Goal: Transaction & Acquisition: Obtain resource

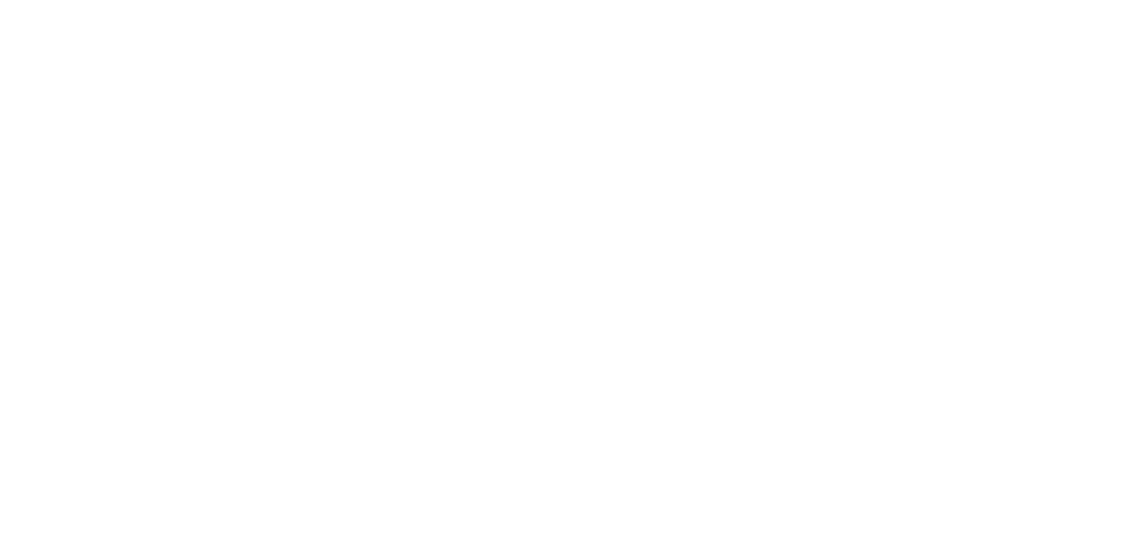
click at [230, 131] on body "We're online! Let's chat!" at bounding box center [569, 275] width 1139 height 550
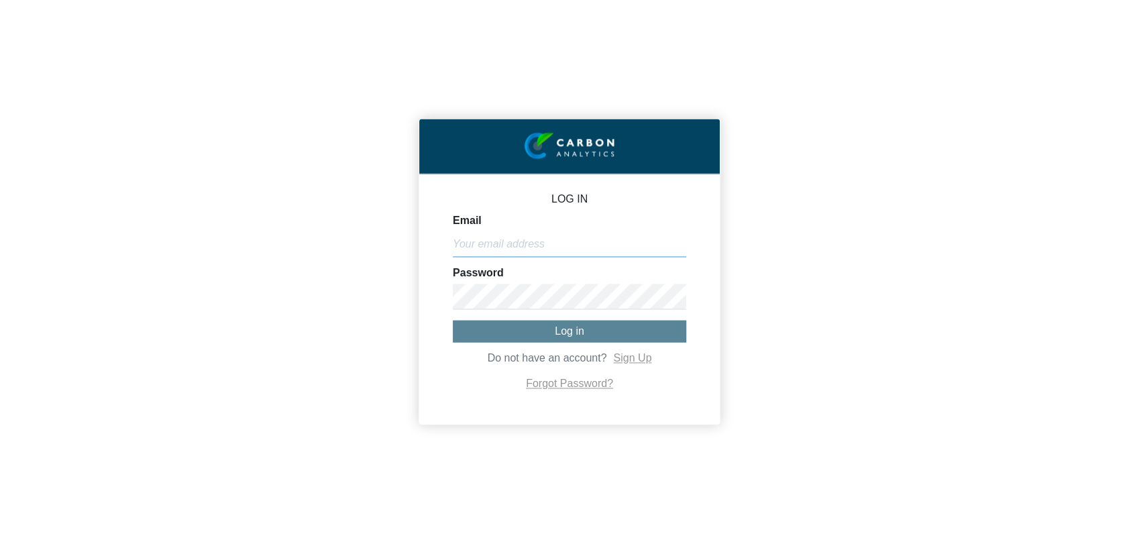
type input "[EMAIL_ADDRESS][DOMAIN_NAME]"
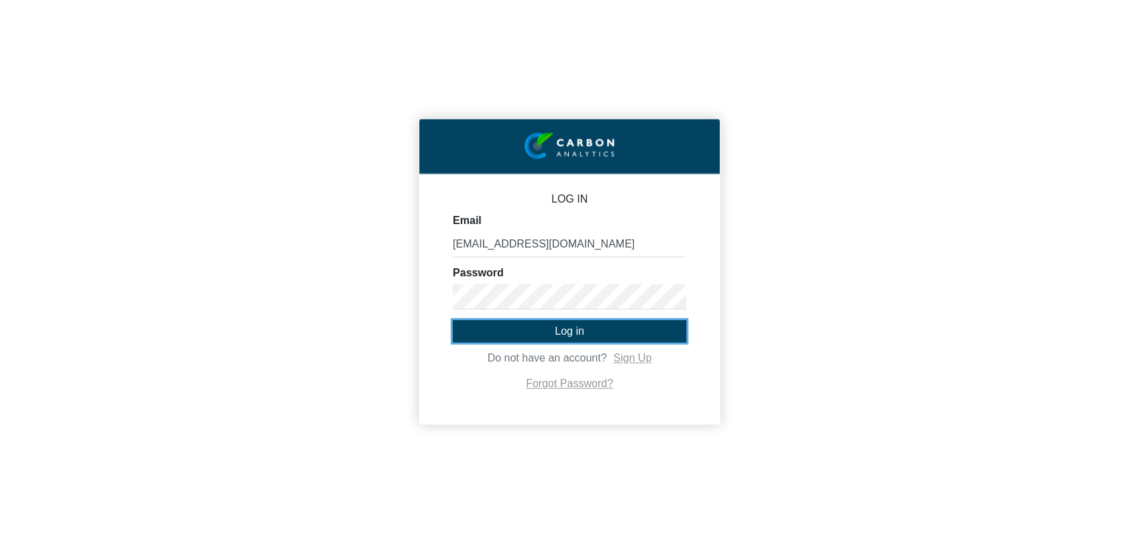
click at [601, 333] on button "Log in" at bounding box center [569, 331] width 233 height 22
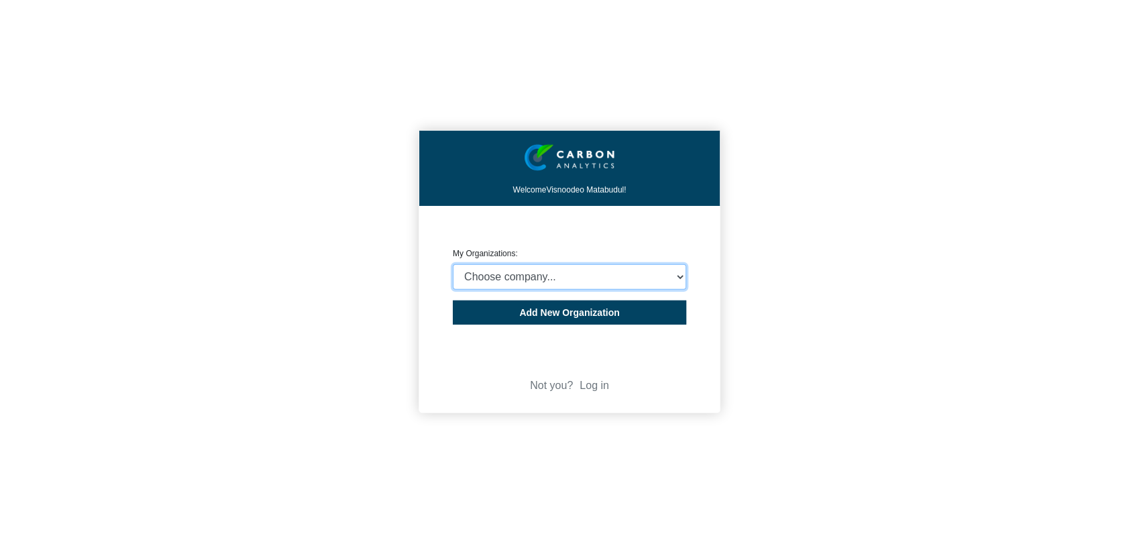
click at [644, 276] on select "Choose company... Rider Levett Bucknall (Indian Ocean) Ltd Rider Levett Bucknal…" at bounding box center [569, 276] width 233 height 25
select select "4409077"
click at [453, 264] on select "Choose company... Rider Levett Bucknall (Indian Ocean) Ltd Rider Levett Bucknal…" at bounding box center [569, 276] width 233 height 25
click at [980, 296] on div "Welcome Visnoodeo Matabudul! CREATE ORGANIZATION My Organizations: Choose compa…" at bounding box center [569, 275] width 1139 height 550
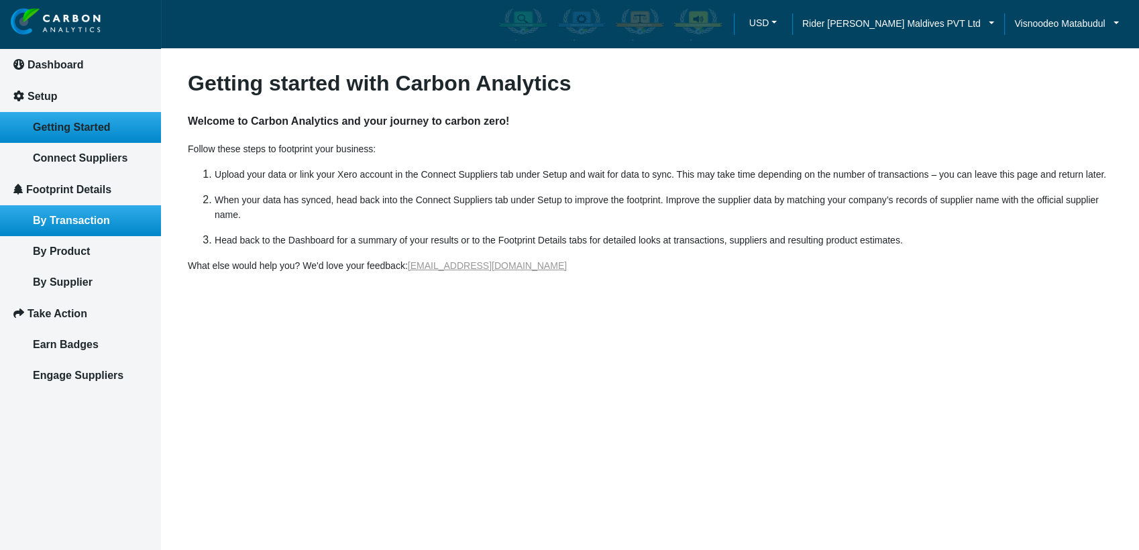
click at [59, 225] on link "By Transaction" at bounding box center [80, 220] width 161 height 31
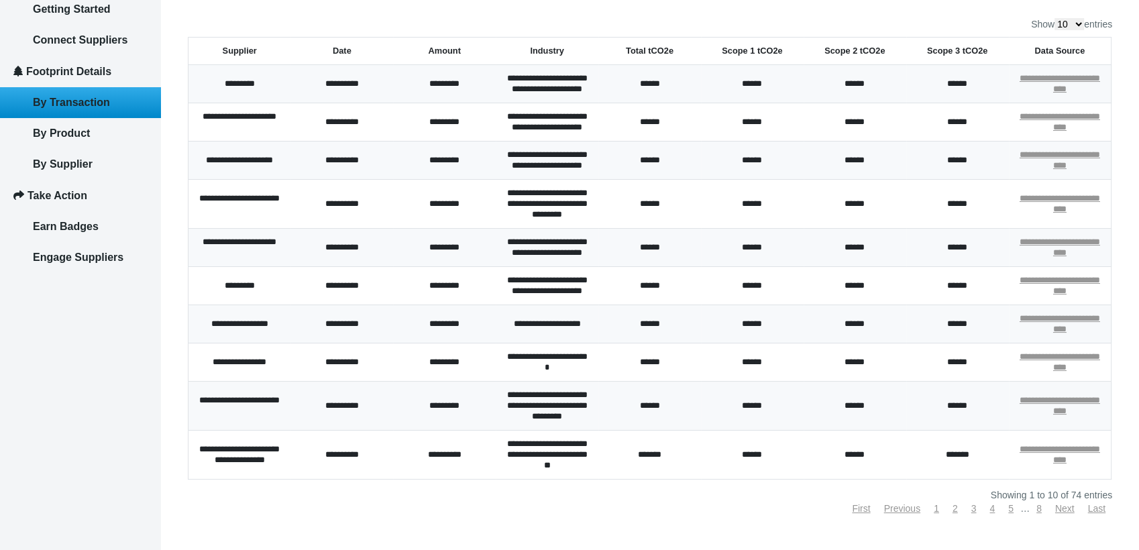
scroll to position [232, 0]
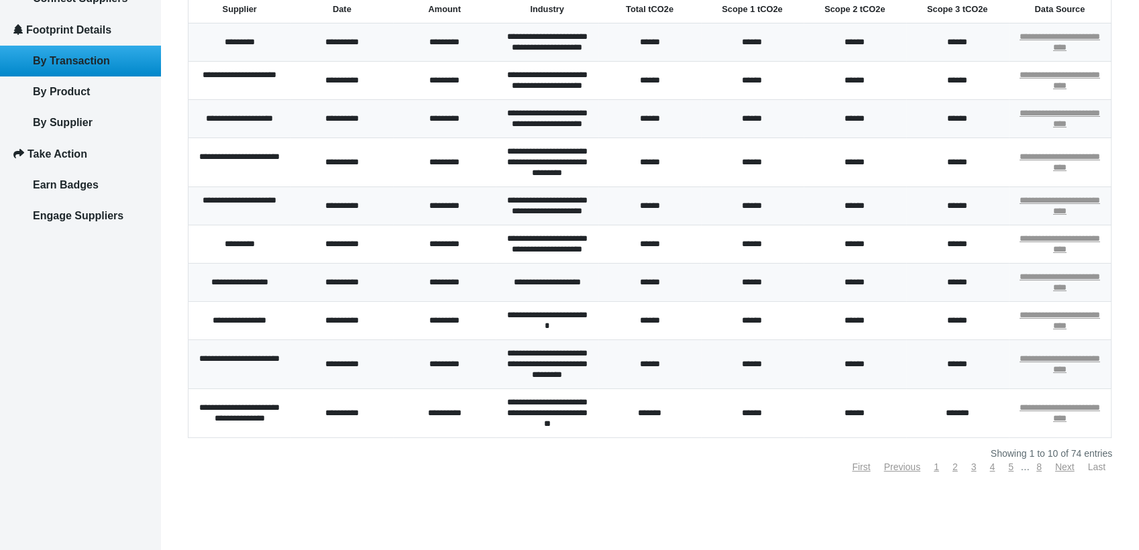
click at [1090, 465] on link "Last" at bounding box center [1096, 466] width 17 height 11
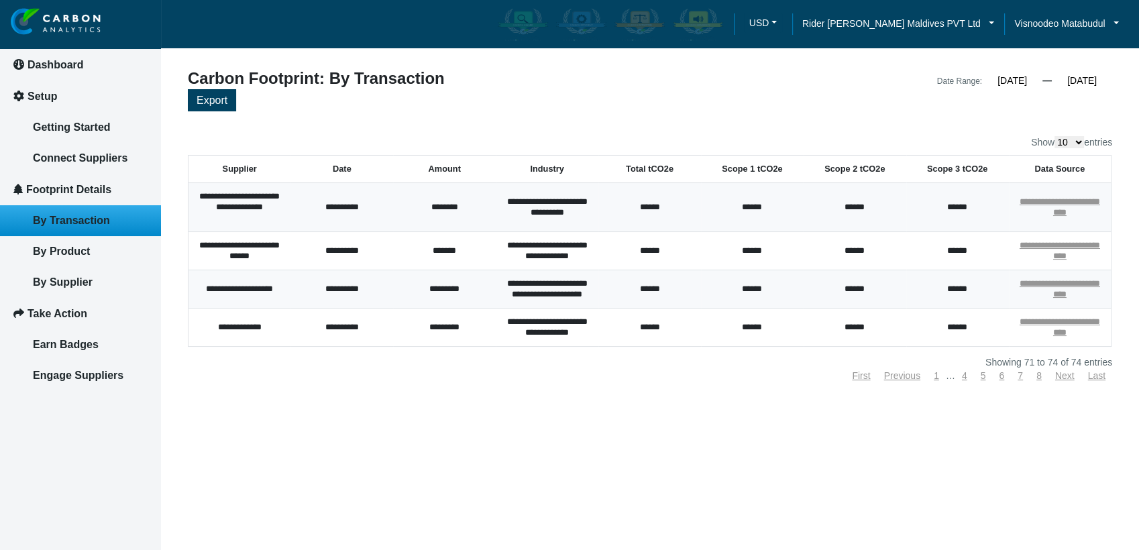
scroll to position [0, 0]
click at [767, 480] on article "**********" at bounding box center [650, 275] width 978 height 550
click at [692, 427] on article "**********" at bounding box center [650, 275] width 978 height 550
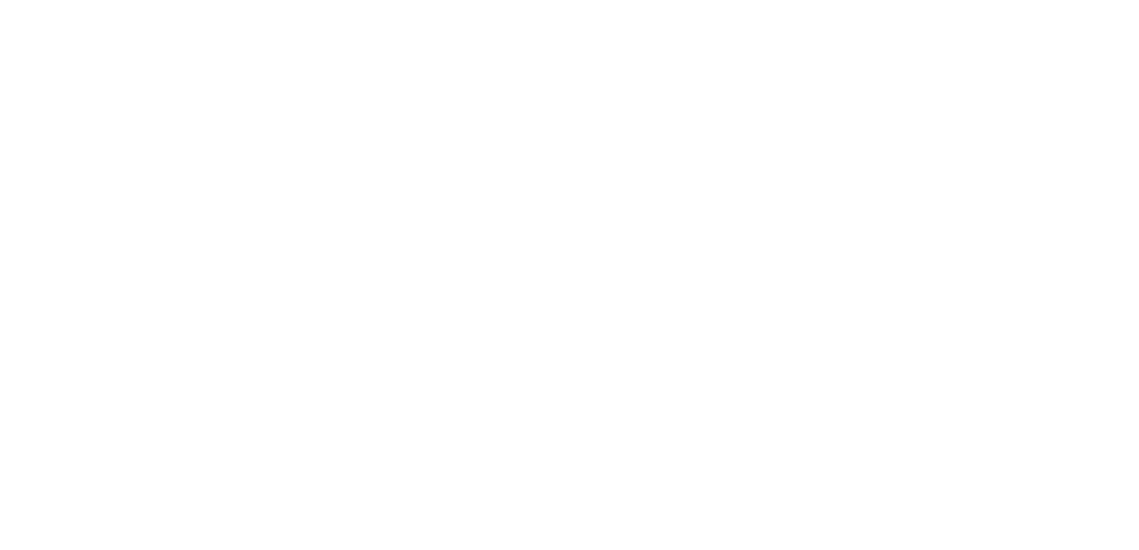
click at [82, 22] on body "We're offline! Leave a message" at bounding box center [569, 275] width 1139 height 550
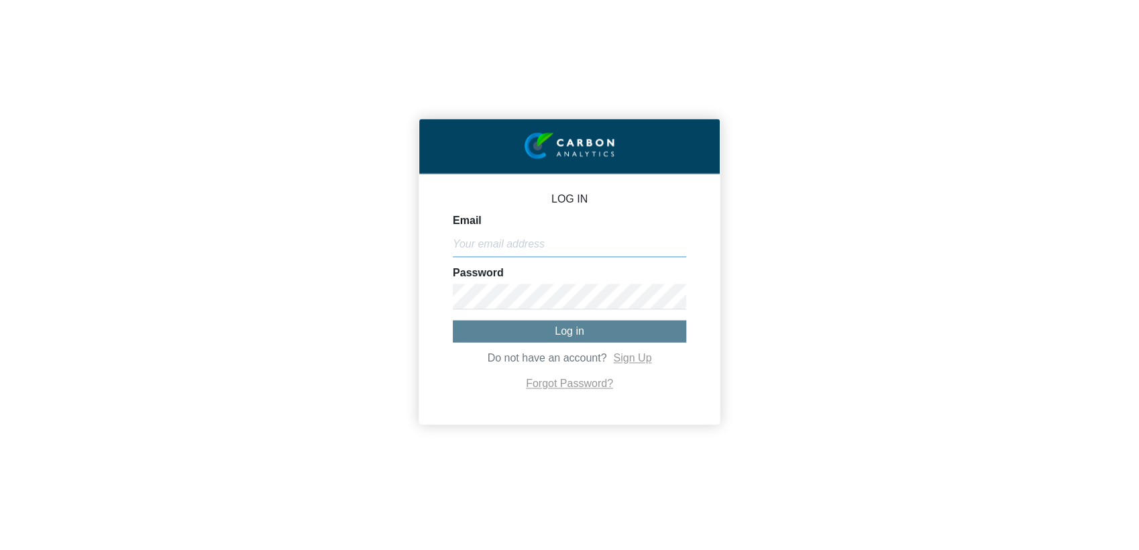
type input "[EMAIL_ADDRESS][DOMAIN_NAME]"
click at [571, 335] on span "Log in" at bounding box center [570, 330] width 30 height 11
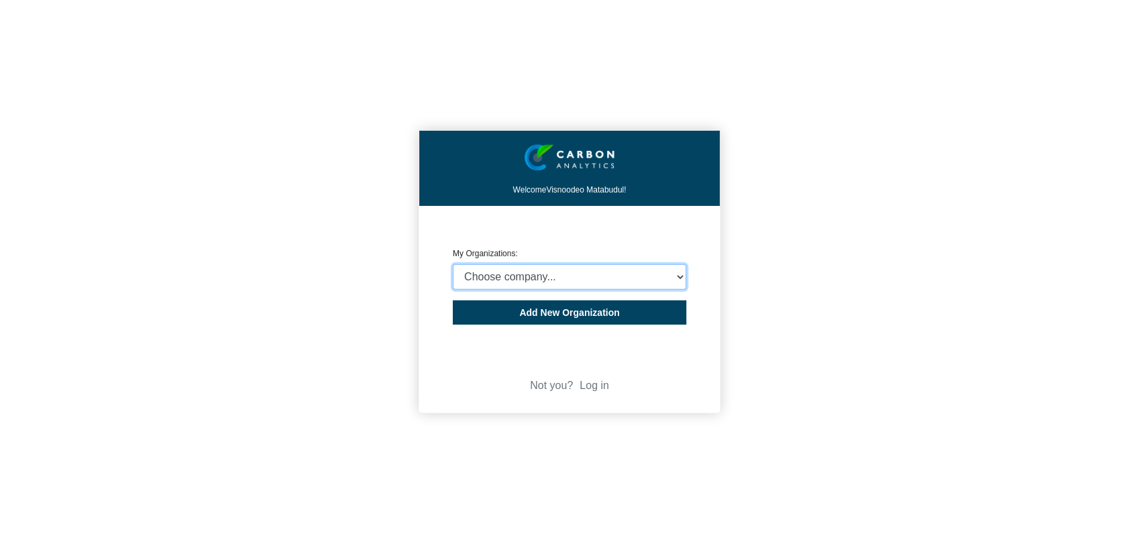
click at [643, 275] on select "Choose company... Rider [PERSON_NAME] (Indian Ocean) Ltd Rider [PERSON_NAME] ([…" at bounding box center [569, 276] width 233 height 25
select select "4407908"
click at [453, 264] on select "Choose company... Rider [PERSON_NAME] (Indian Ocean) Ltd Rider [PERSON_NAME] ([…" at bounding box center [569, 276] width 233 height 25
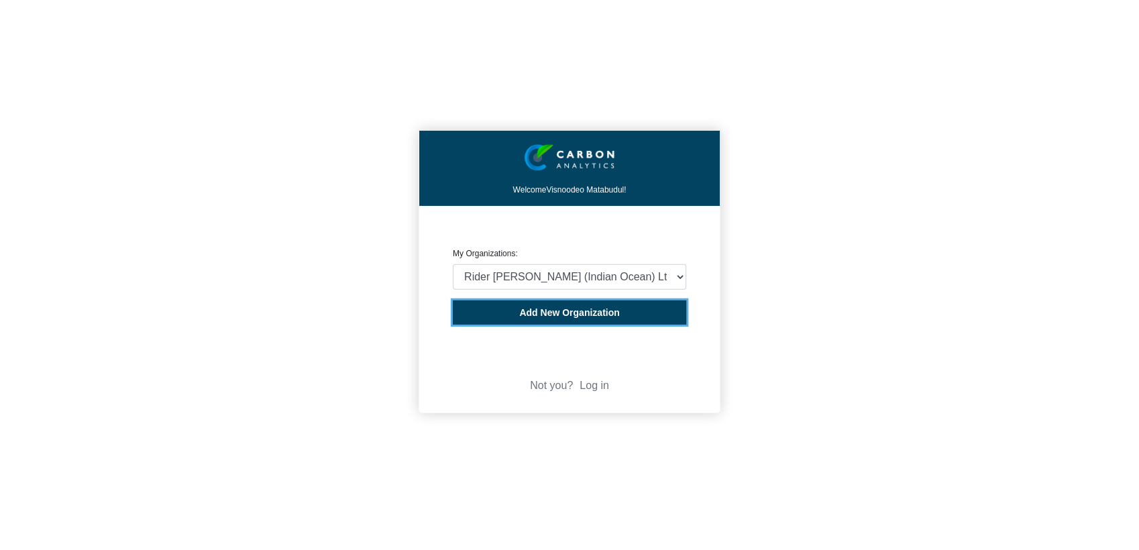
click at [650, 314] on button "Add New Organization" at bounding box center [569, 312] width 233 height 24
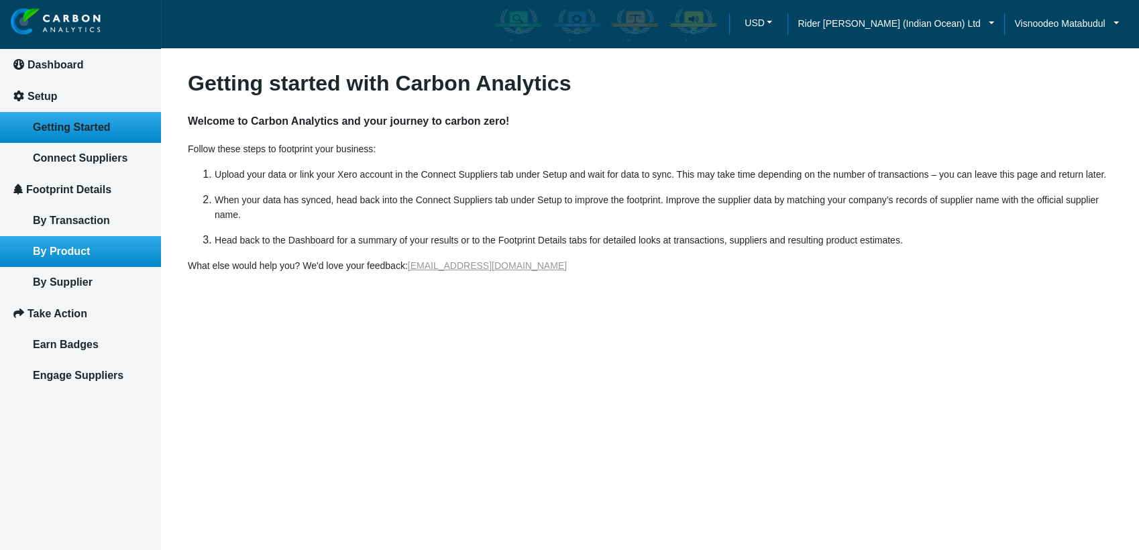
drag, startPoint x: 294, startPoint y: 343, endPoint x: 48, endPoint y: 235, distance: 269.1
click at [295, 343] on article "Getting started with Carbon Analytics Welcome to Carbon Analytics and your jour…" at bounding box center [650, 275] width 978 height 550
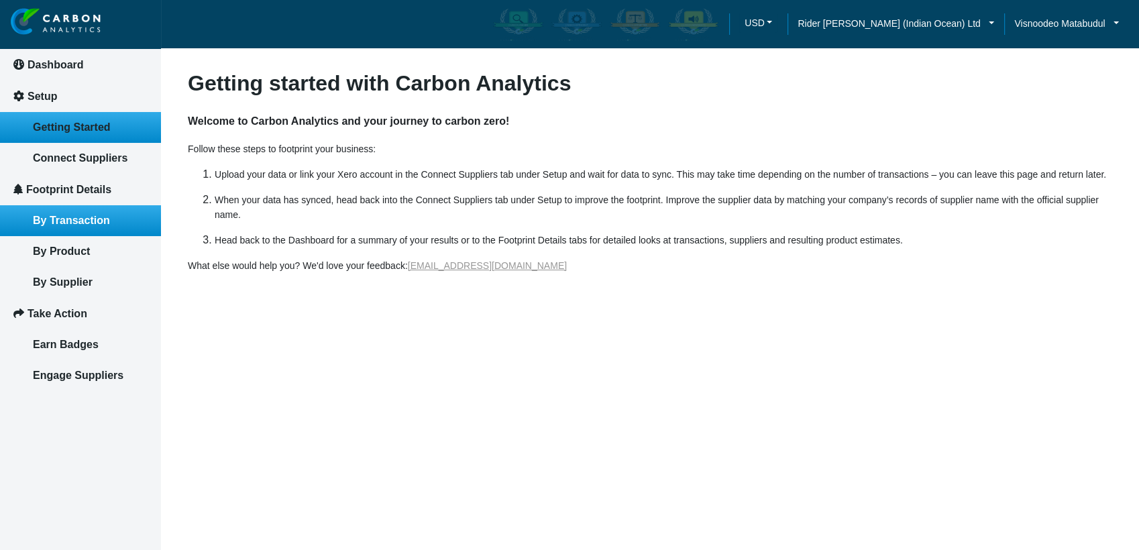
click at [66, 219] on span "By Transaction" at bounding box center [71, 220] width 77 height 11
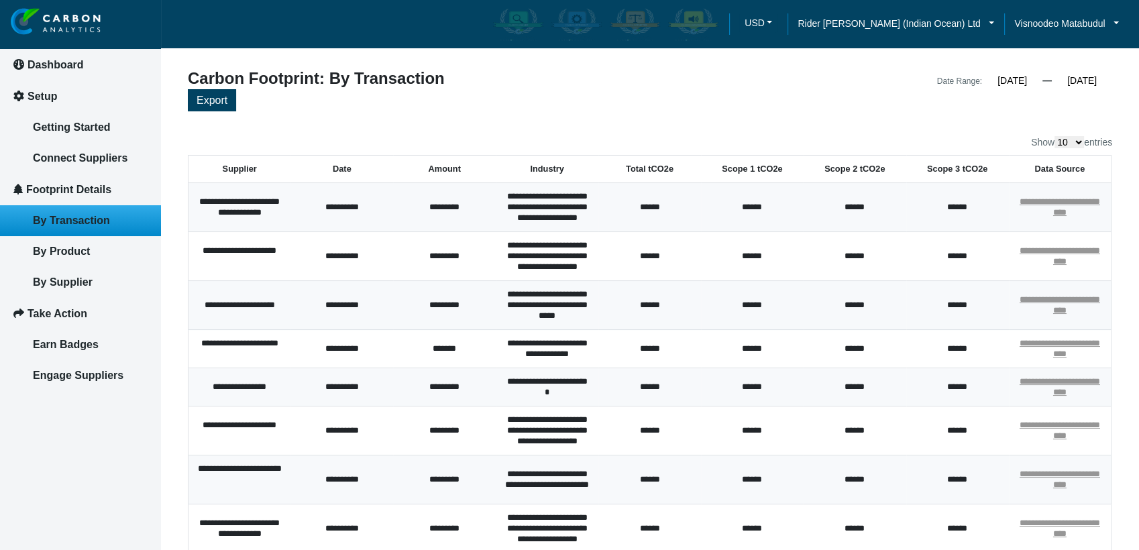
click at [1005, 78] on input "[DATE]" at bounding box center [1012, 80] width 60 height 12
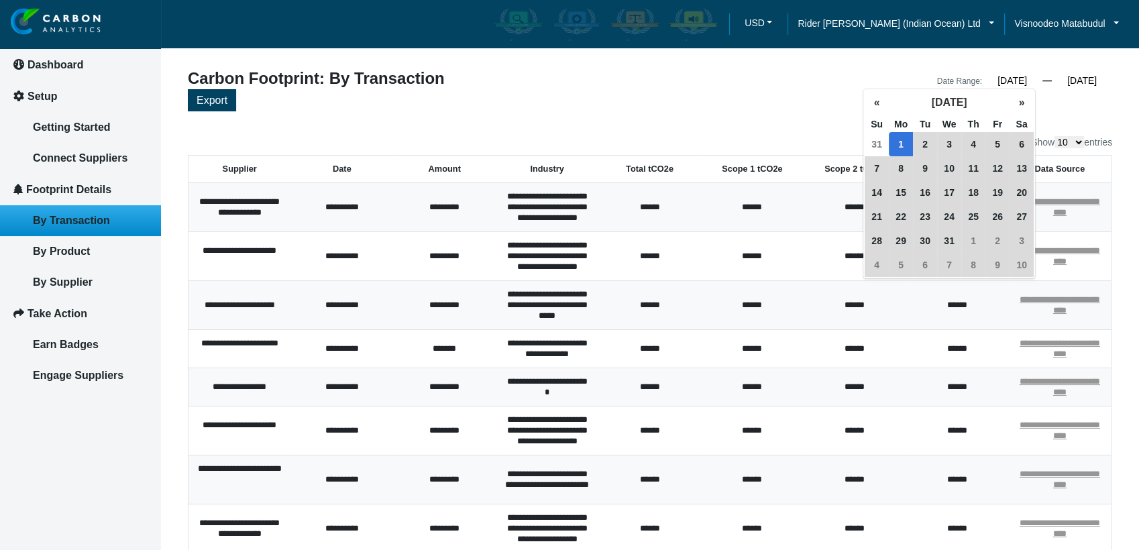
click at [770, 96] on div "Export" at bounding box center [650, 101] width 924 height 25
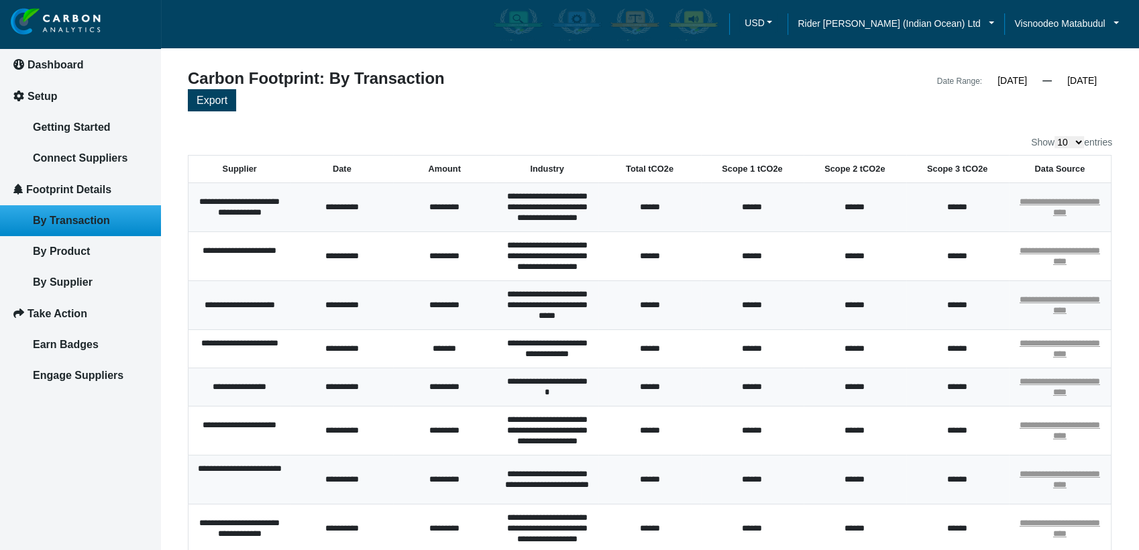
click at [1088, 73] on div "Date Range: 01/01/2024 « January 2024 » Su Mo Tu We Th Fr Sa 31 1 2 3 4 5 6 7 8…" at bounding box center [886, 79] width 472 height 19
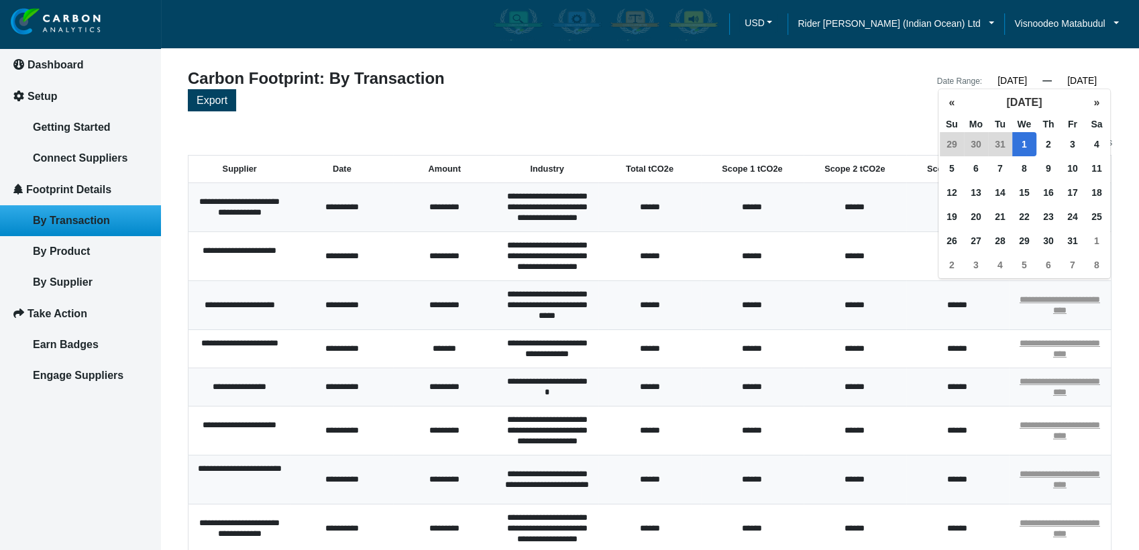
click at [1083, 82] on input "01/01/2025" at bounding box center [1081, 80] width 60 height 12
click at [1000, 146] on span "31" at bounding box center [1000, 144] width 24 height 24
type input "[DATE]"
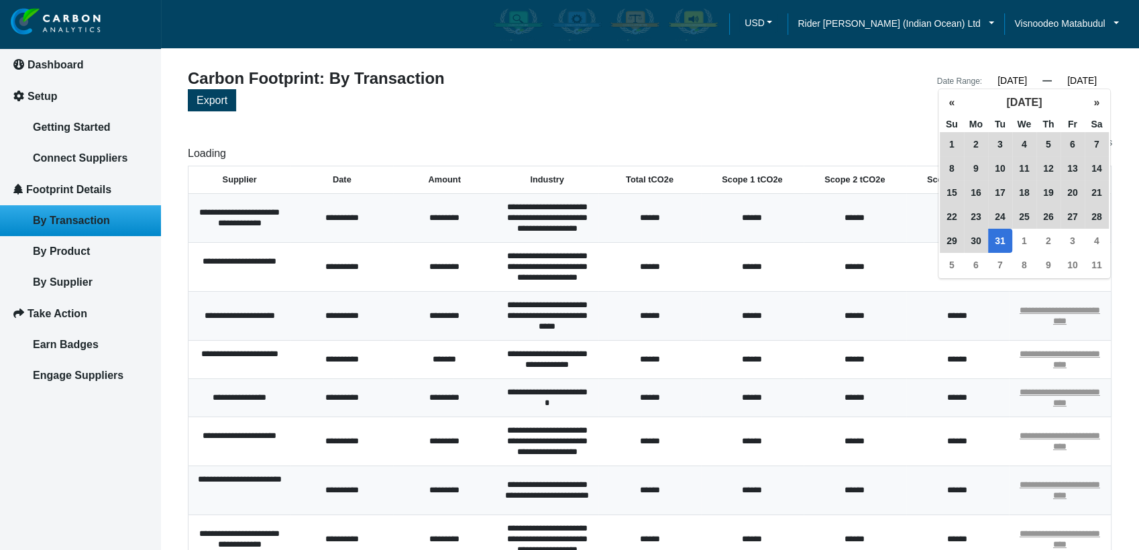
click at [829, 105] on div "Export" at bounding box center [650, 101] width 924 height 25
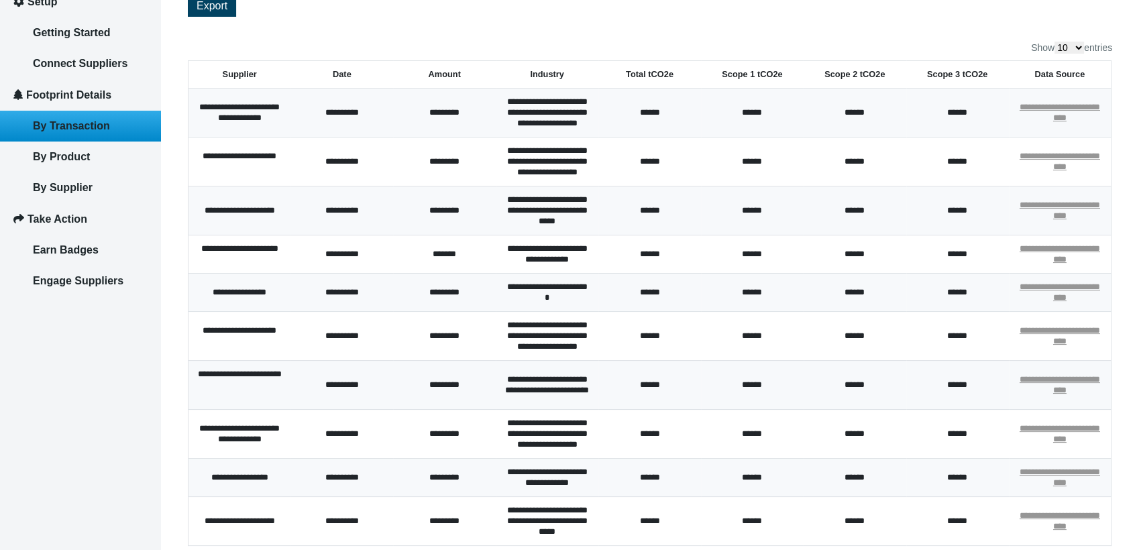
scroll to position [264, 0]
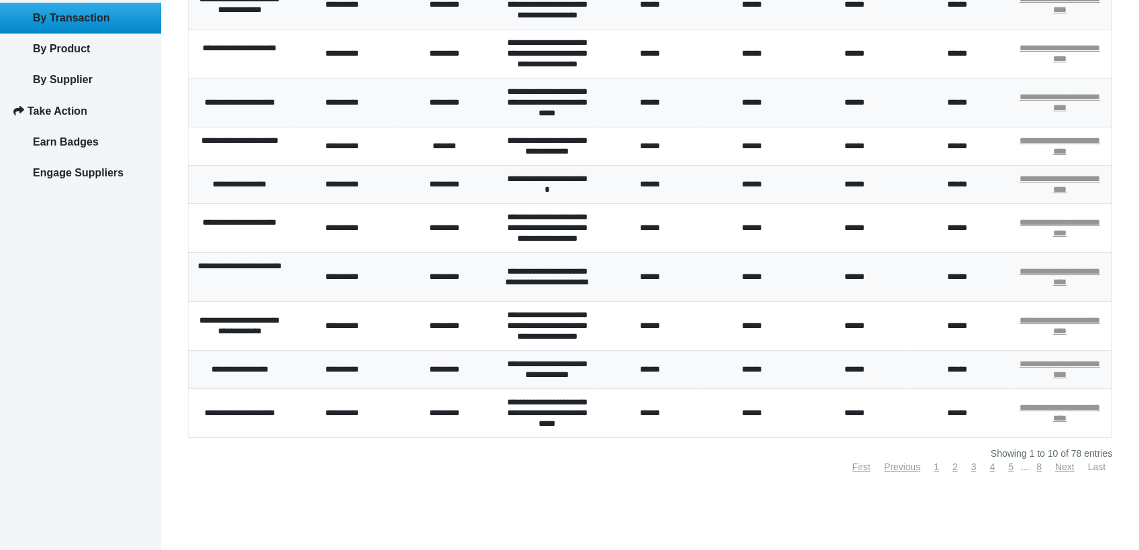
click at [1099, 467] on link "Last" at bounding box center [1096, 466] width 17 height 11
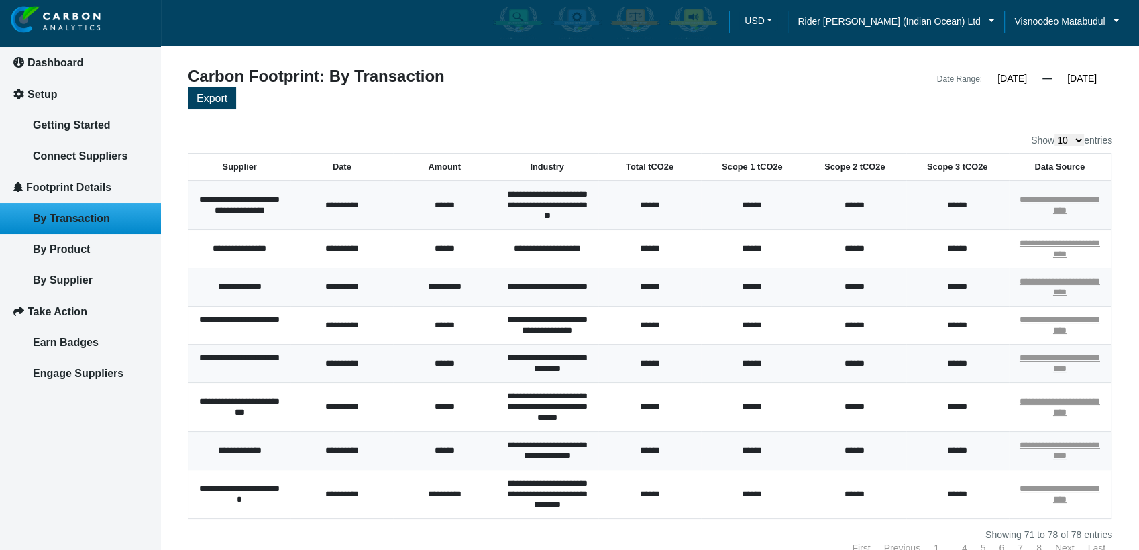
scroll to position [0, 0]
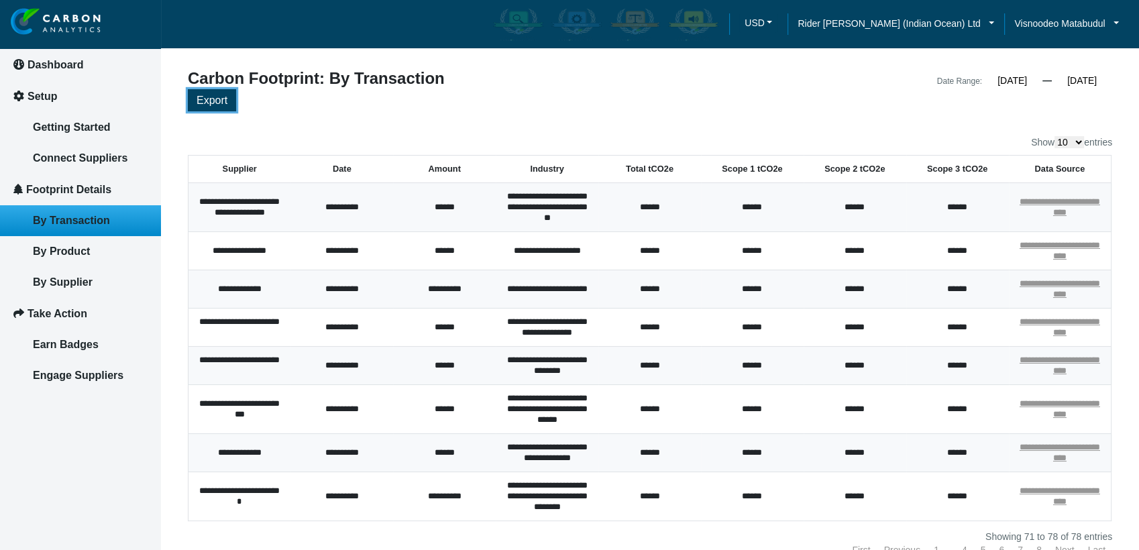
click at [211, 104] on span "Export" at bounding box center [211, 100] width 31 height 11
drag, startPoint x: 778, startPoint y: 113, endPoint x: 800, endPoint y: 121, distance: 23.5
click at [778, 113] on div "Export" at bounding box center [650, 101] width 924 height 25
click at [958, 14] on li "Rider Levett Bucknall (Indian Ocean) Ltd" at bounding box center [895, 24] width 217 height 42
click at [961, 19] on span "Rider Levett Bucknall (Indian Ocean) Ltd" at bounding box center [888, 23] width 182 height 15
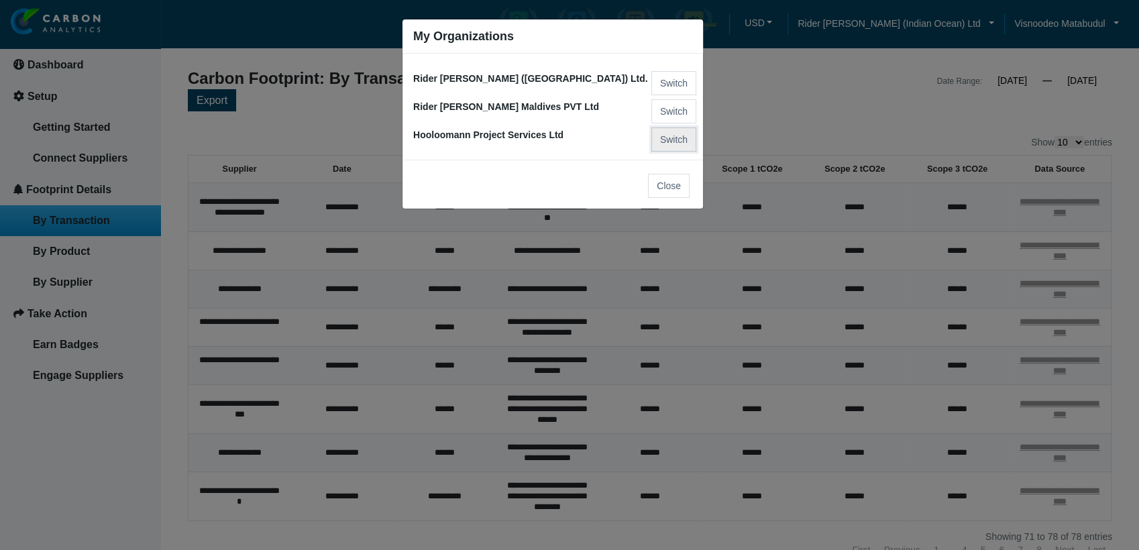
click at [673, 137] on button "Switch" at bounding box center [673, 139] width 45 height 24
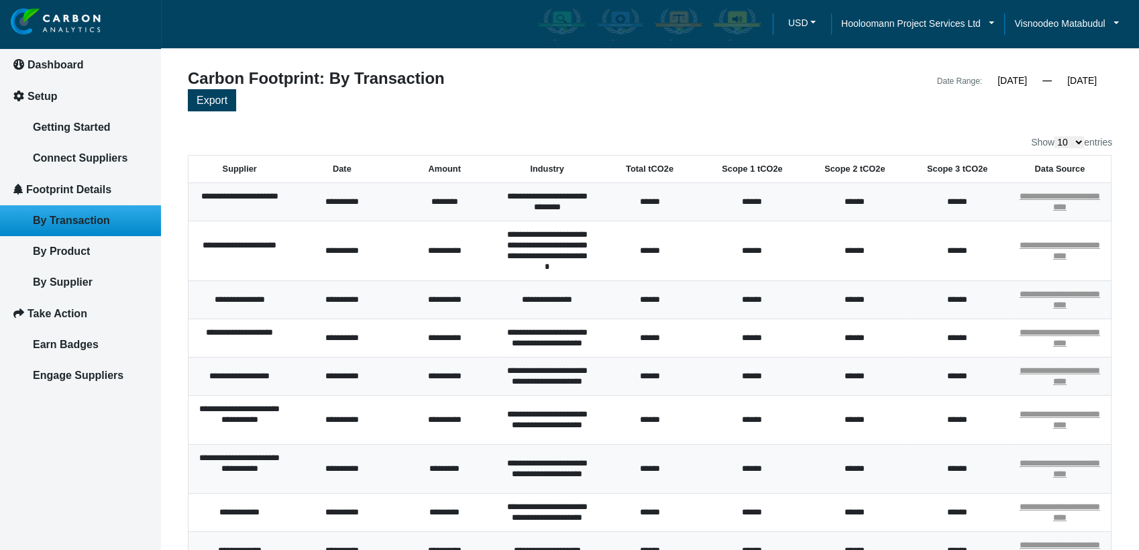
click at [1004, 82] on input "[DATE]" at bounding box center [1012, 80] width 60 height 12
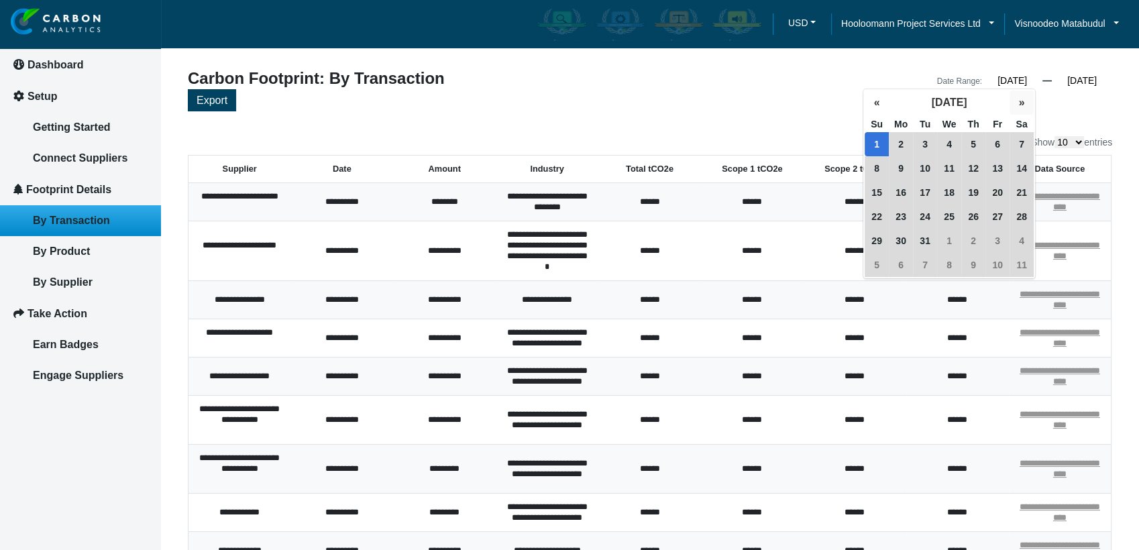
click at [1021, 103] on button "»" at bounding box center [1021, 103] width 24 height 24
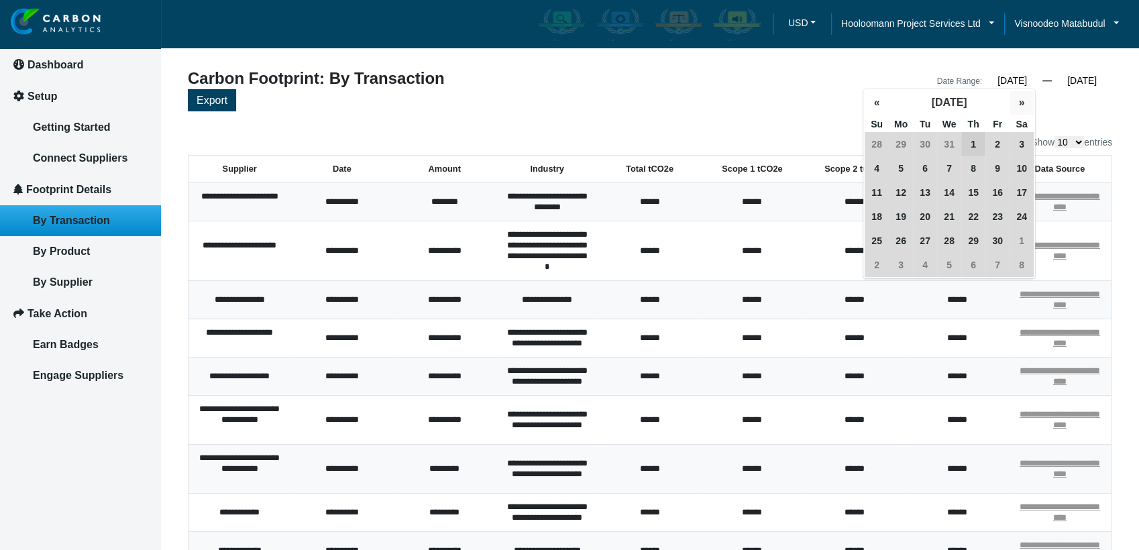
click at [1020, 103] on button "»" at bounding box center [1021, 103] width 24 height 24
click at [1018, 103] on button "»" at bounding box center [1021, 103] width 24 height 24
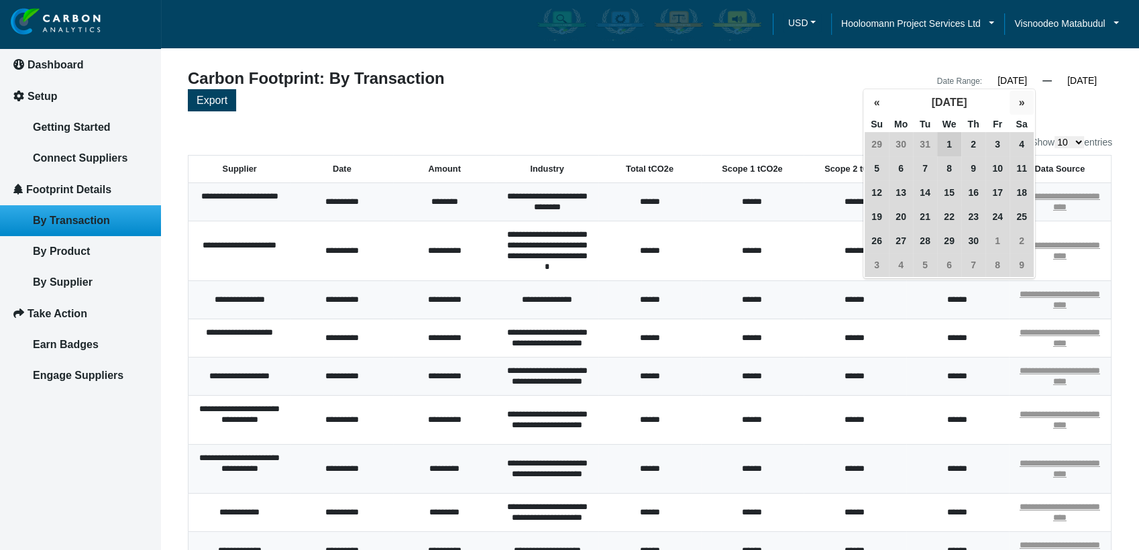
click at [1018, 103] on button "»" at bounding box center [1021, 103] width 24 height 24
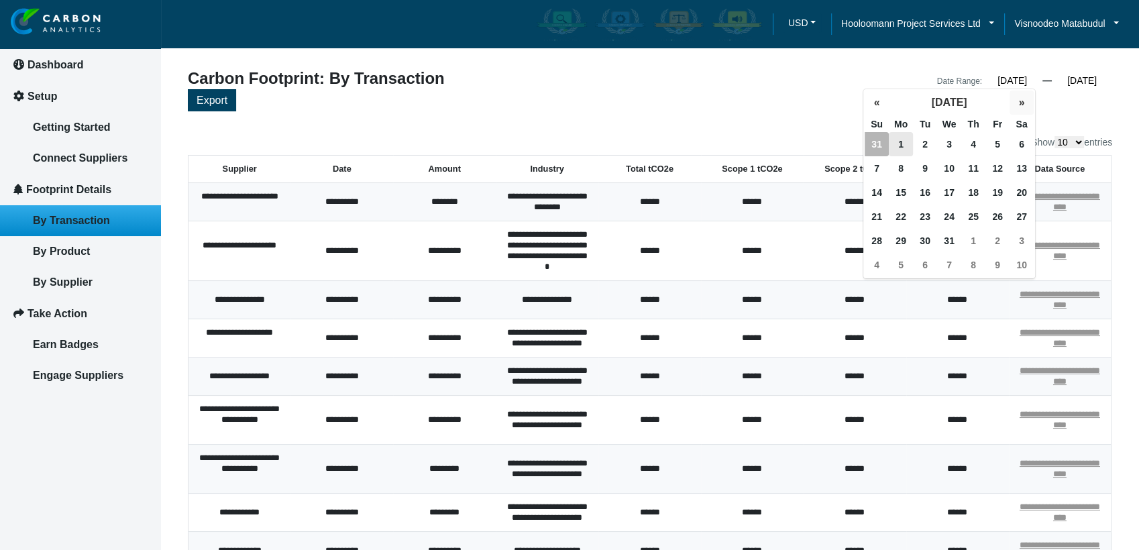
click at [1018, 103] on button "»" at bounding box center [1021, 103] width 24 height 24
click at [876, 103] on button "«" at bounding box center [876, 103] width 24 height 24
click at [898, 145] on span "1" at bounding box center [901, 144] width 24 height 24
type input "01/01/2023"
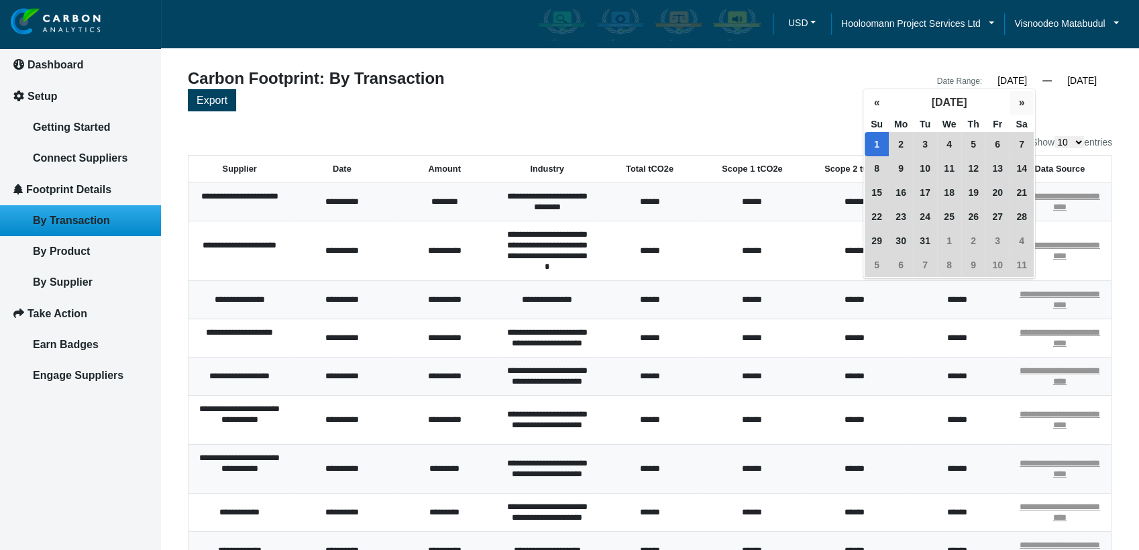
click at [1023, 106] on button "»" at bounding box center [1021, 103] width 24 height 24
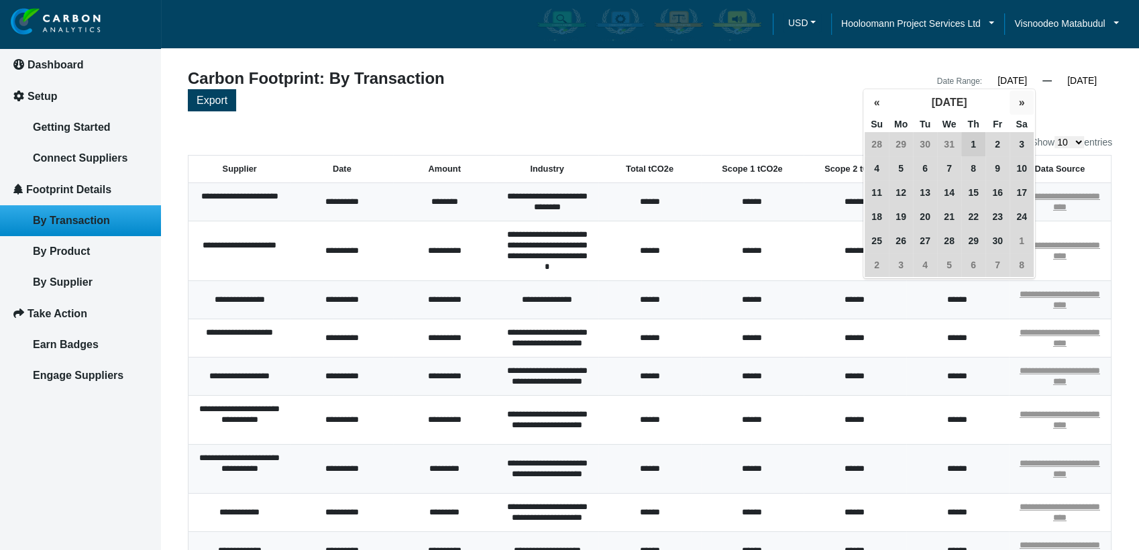
click at [1023, 106] on button "»" at bounding box center [1021, 103] width 24 height 24
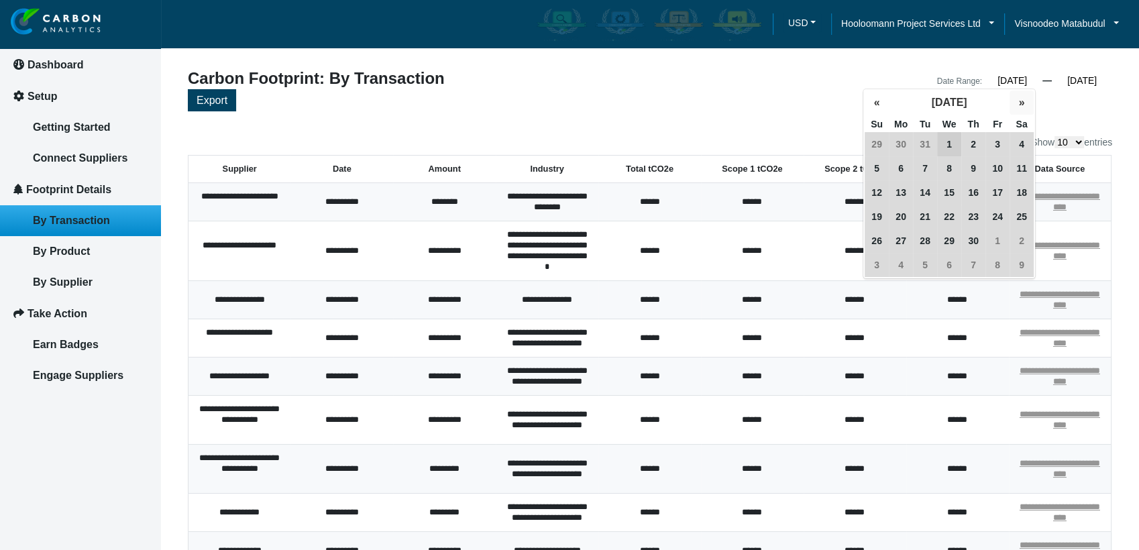
click at [1021, 105] on button "»" at bounding box center [1021, 103] width 24 height 24
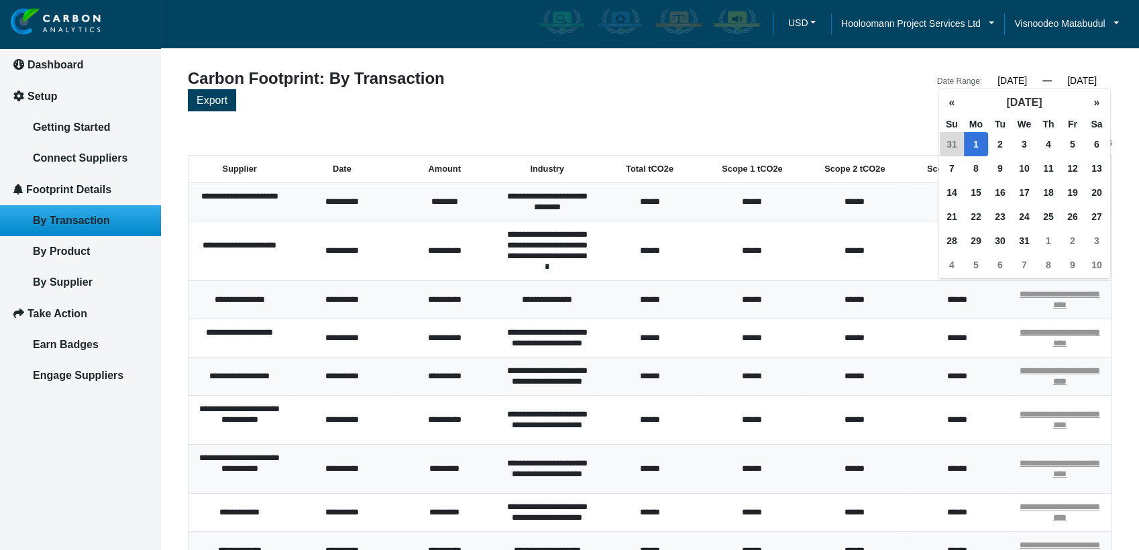
click at [1090, 83] on input "[DATE]" at bounding box center [1081, 80] width 60 height 12
click at [1094, 102] on button "»" at bounding box center [1096, 103] width 24 height 24
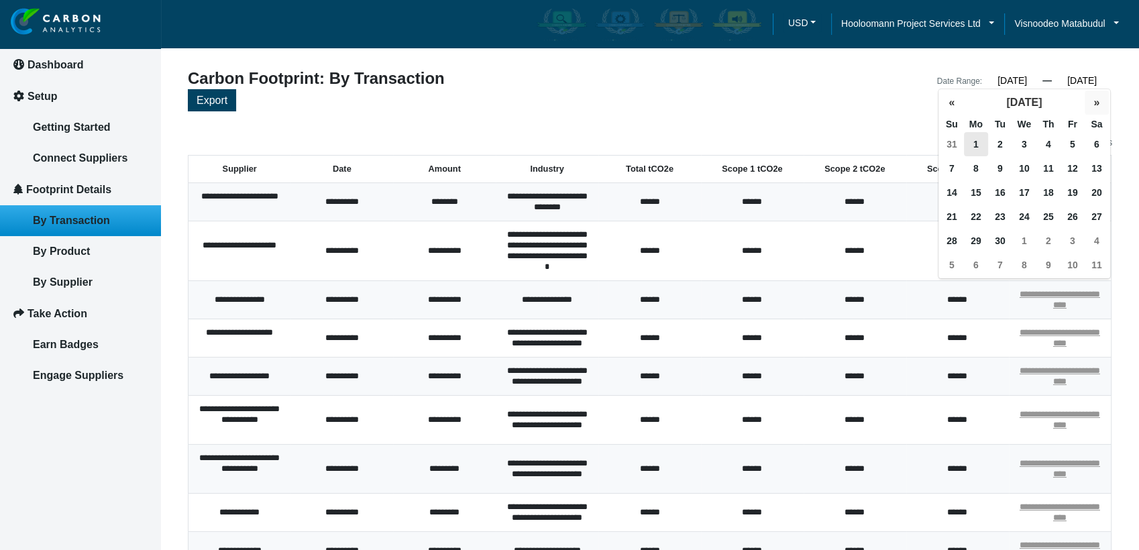
click at [1094, 102] on button "»" at bounding box center [1096, 103] width 24 height 24
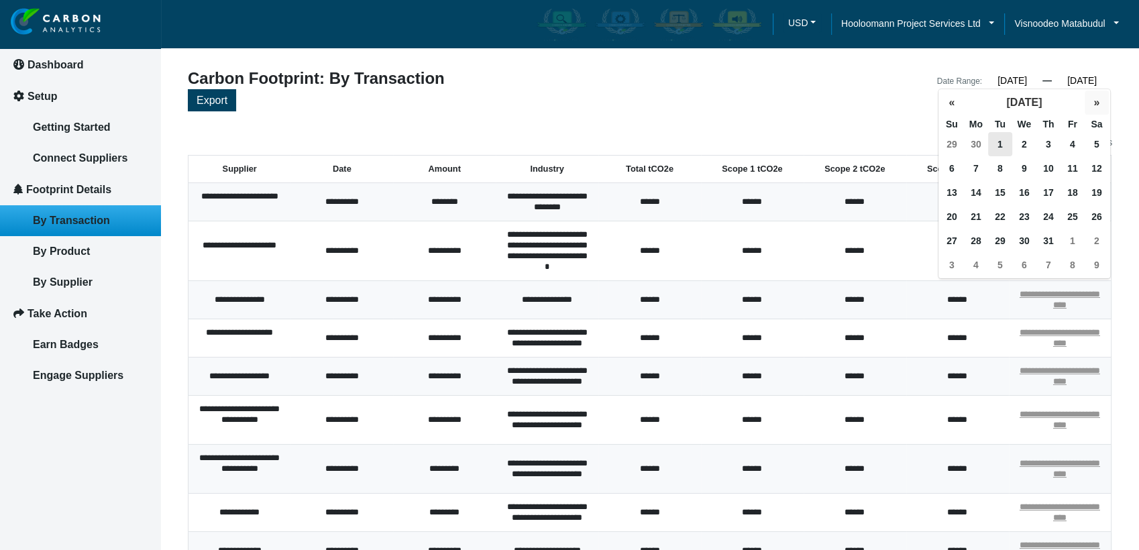
click at [1094, 102] on button "»" at bounding box center [1096, 103] width 24 height 24
click at [953, 97] on button "«" at bounding box center [951, 103] width 24 height 24
click at [995, 237] on span "31" at bounding box center [1000, 241] width 24 height 24
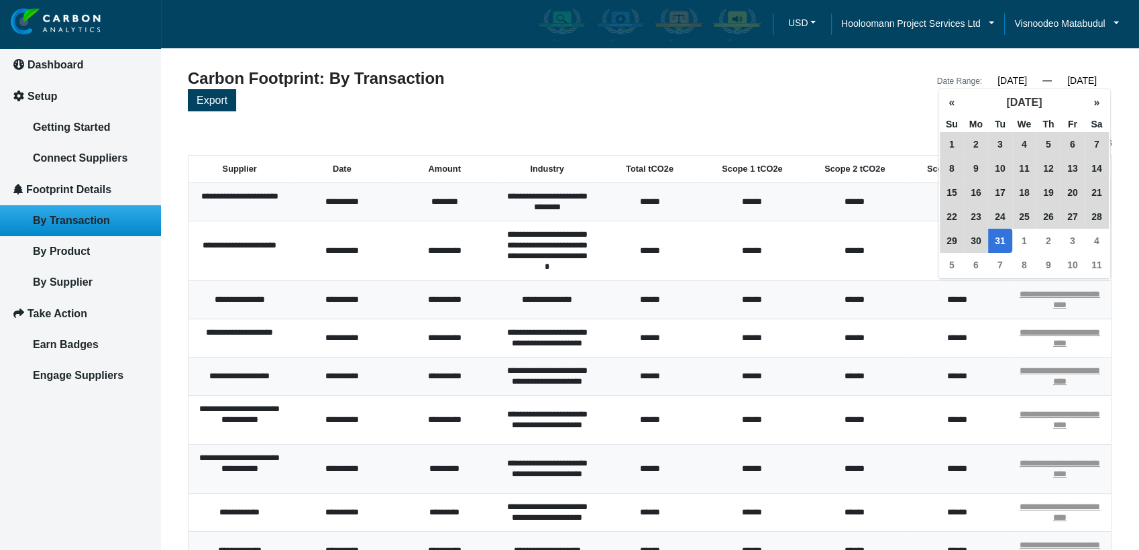
type input "[DATE]"
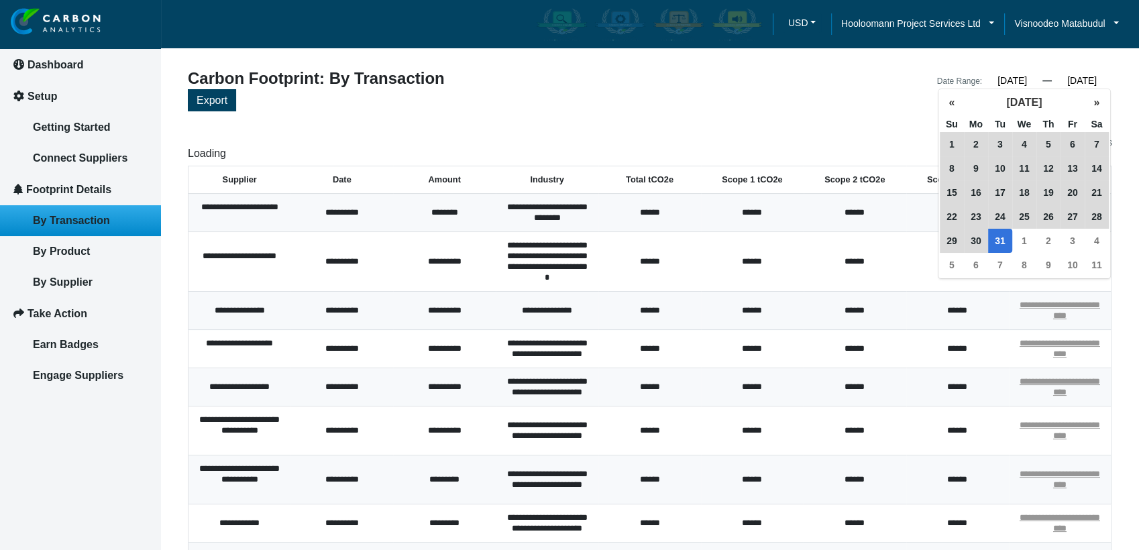
click at [996, 65] on article "**********" at bounding box center [650, 371] width 978 height 742
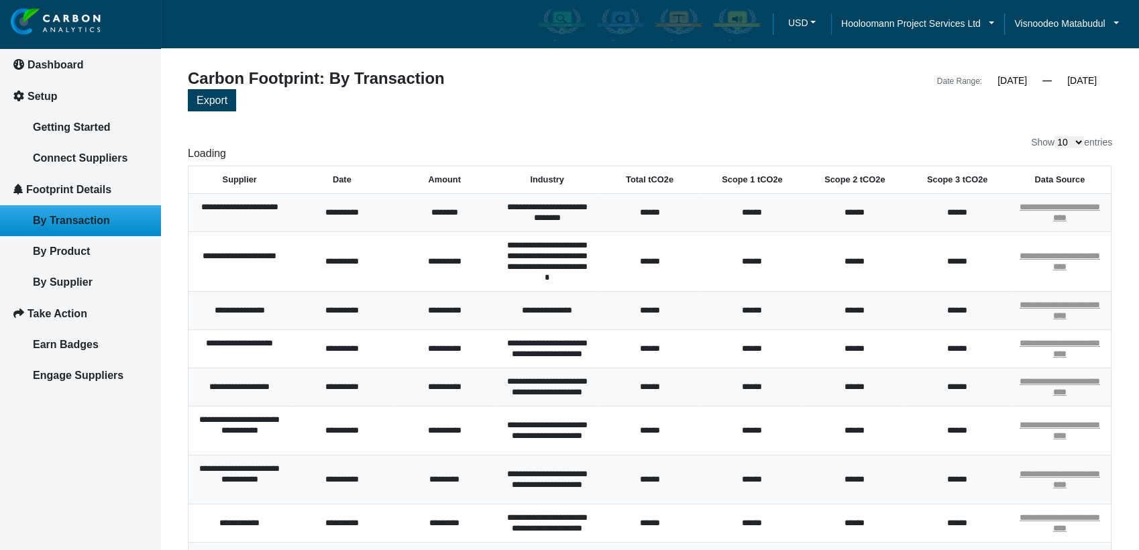
click at [1005, 79] on input "01/01/2023" at bounding box center [1012, 80] width 60 height 12
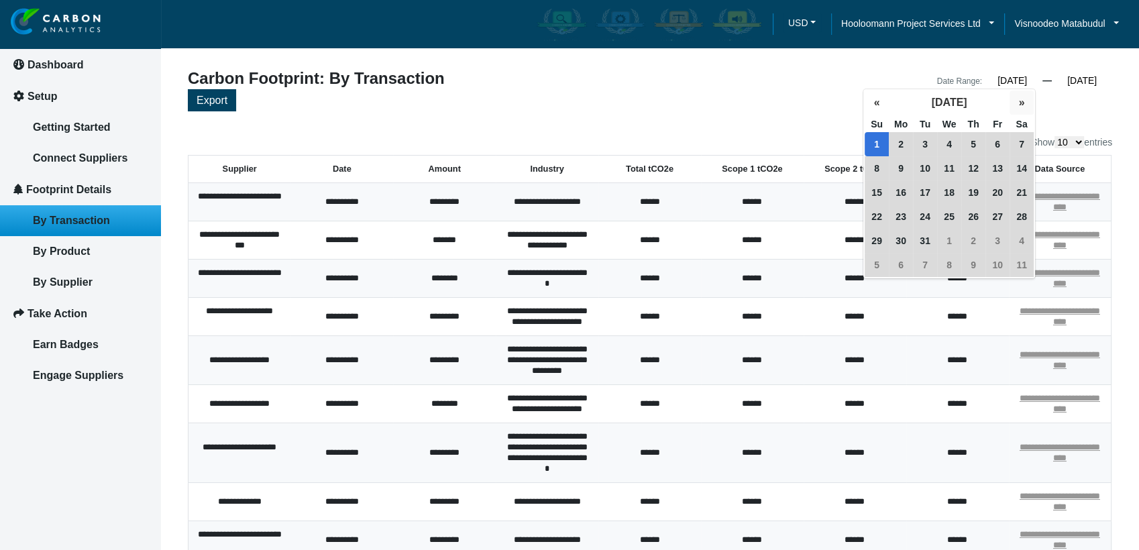
click at [1019, 99] on button "»" at bounding box center [1021, 103] width 24 height 24
click at [1019, 100] on button "»" at bounding box center [1021, 103] width 24 height 24
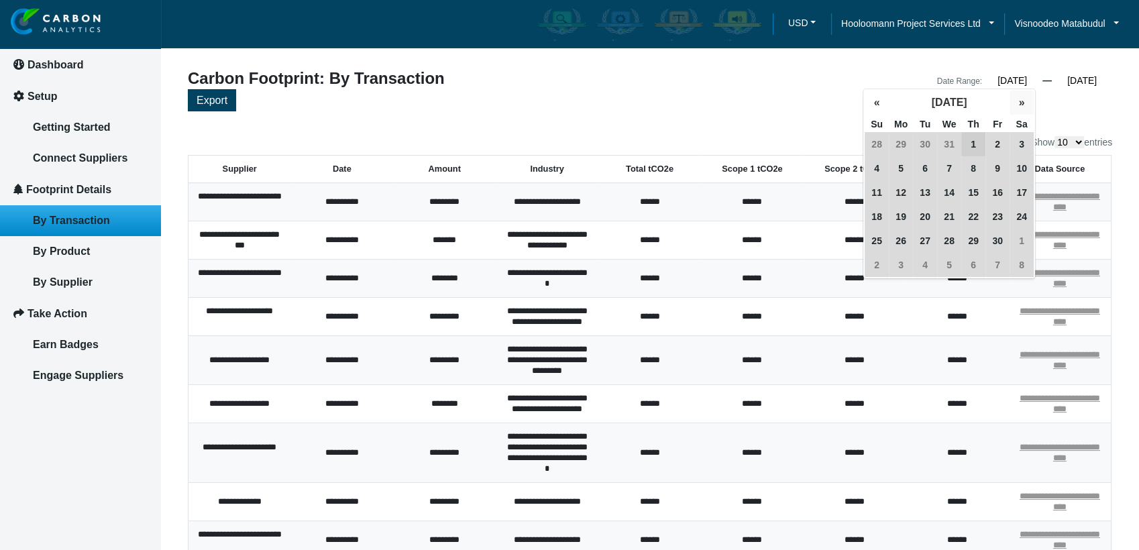
click at [1019, 100] on button "»" at bounding box center [1021, 103] width 24 height 24
click at [1018, 101] on button "»" at bounding box center [1021, 103] width 24 height 24
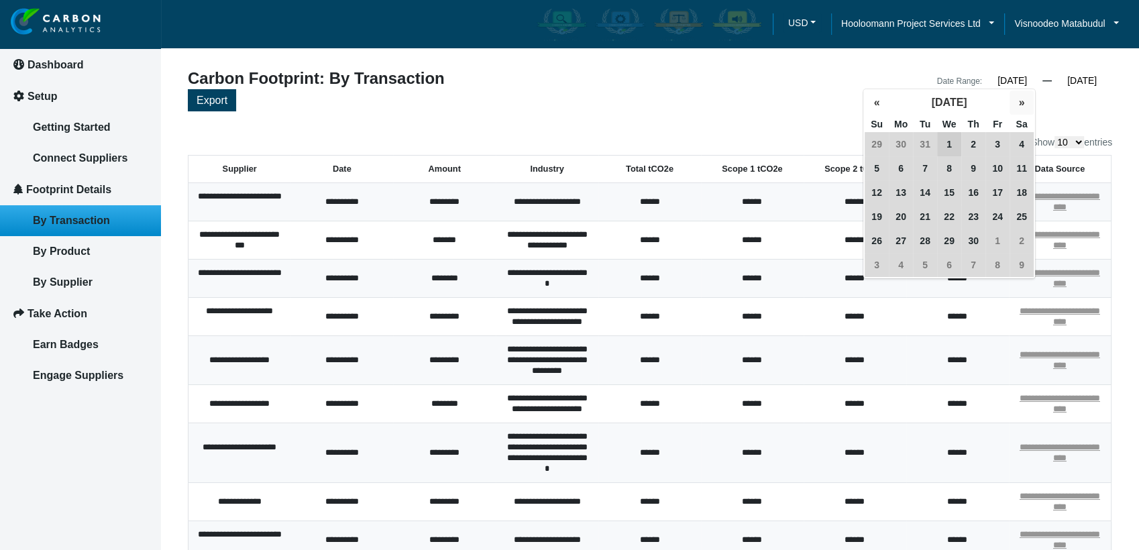
click at [1017, 101] on button "»" at bounding box center [1021, 103] width 24 height 24
click at [895, 137] on span "1" at bounding box center [901, 144] width 24 height 24
type input "[DATE]"
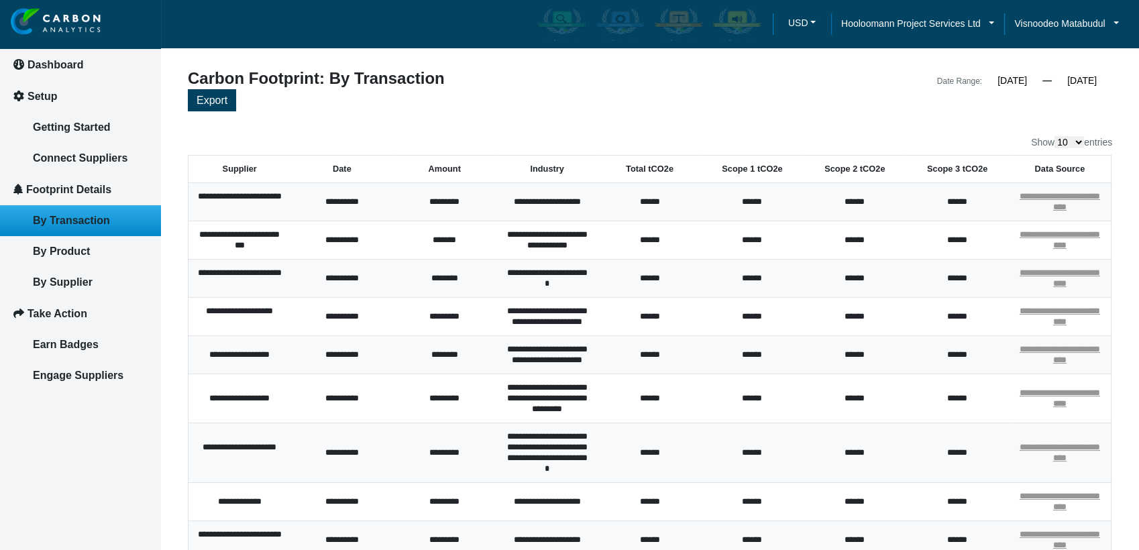
click at [1056, 111] on div "Export" at bounding box center [650, 101] width 924 height 25
click at [227, 95] on span "Export" at bounding box center [211, 100] width 31 height 11
click at [630, 100] on div "Export" at bounding box center [650, 101] width 924 height 25
click at [986, 20] on link "Hooloomann Project Services Ltd" at bounding box center [917, 23] width 173 height 15
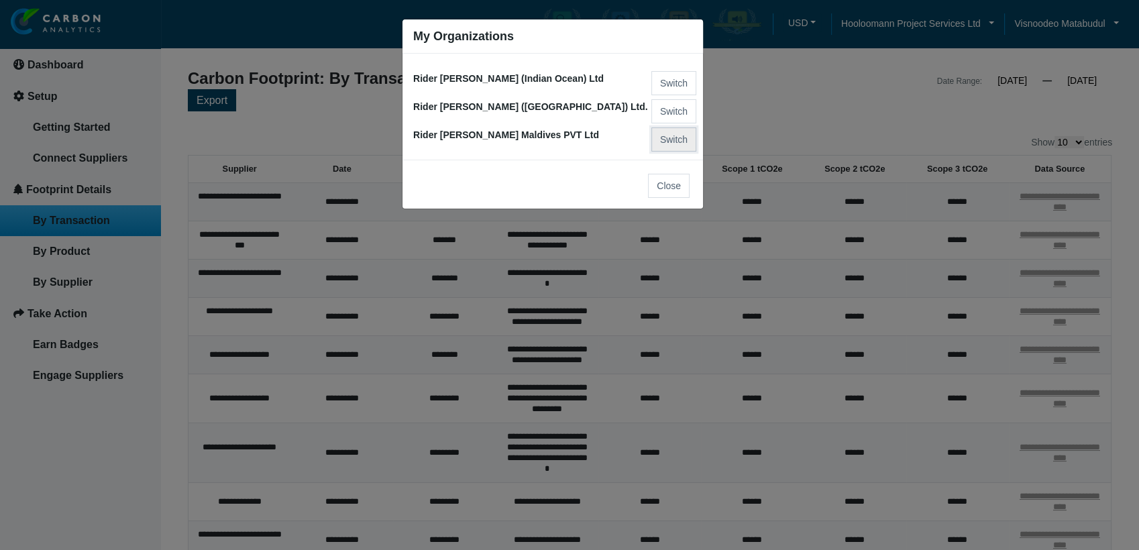
click at [664, 142] on button "Switch" at bounding box center [673, 139] width 45 height 24
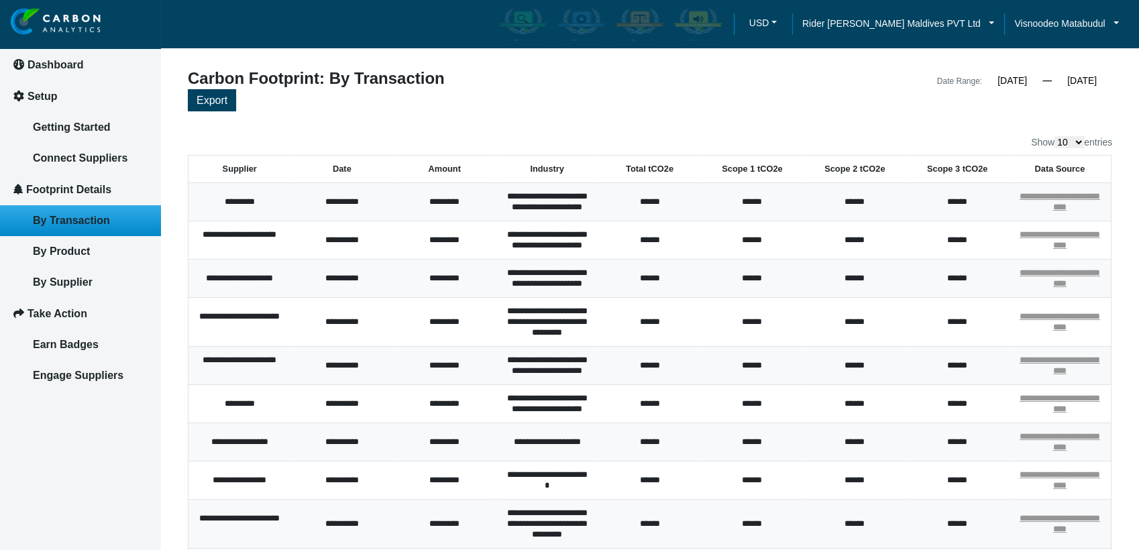
scroll to position [232, 0]
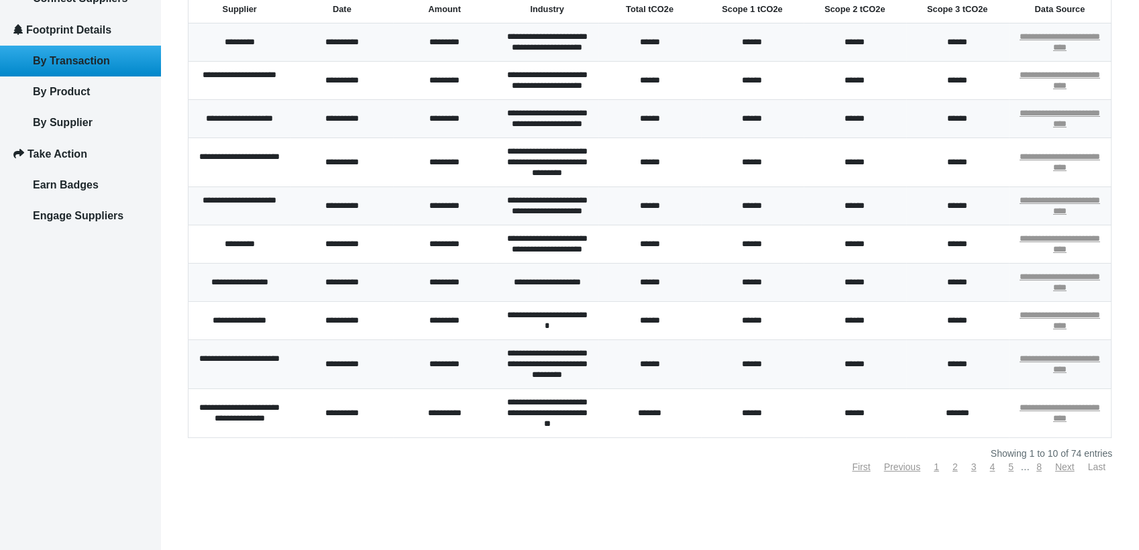
click at [1094, 467] on link "Last" at bounding box center [1096, 466] width 17 height 11
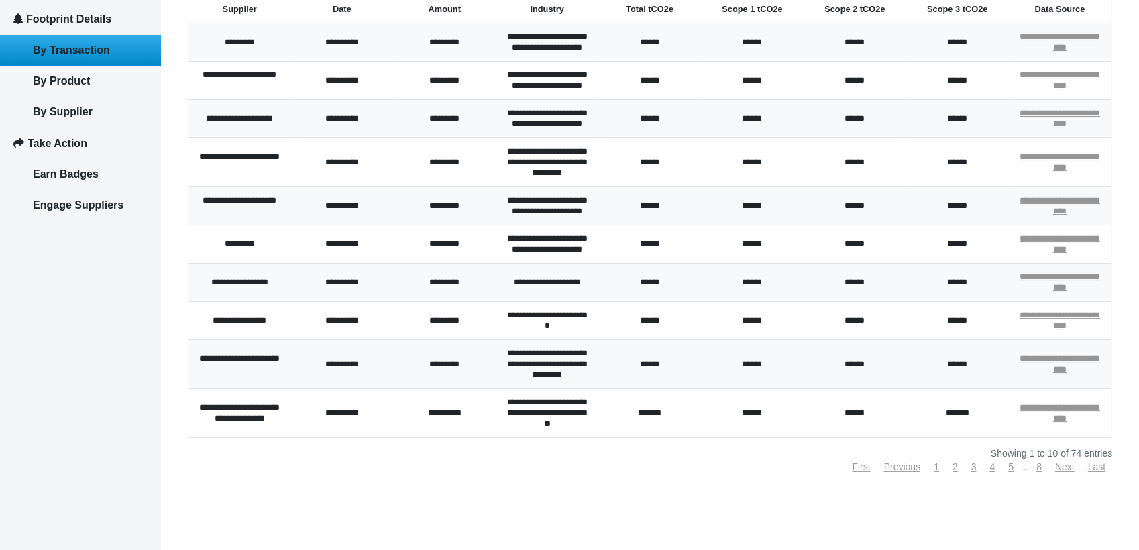
scroll to position [0, 0]
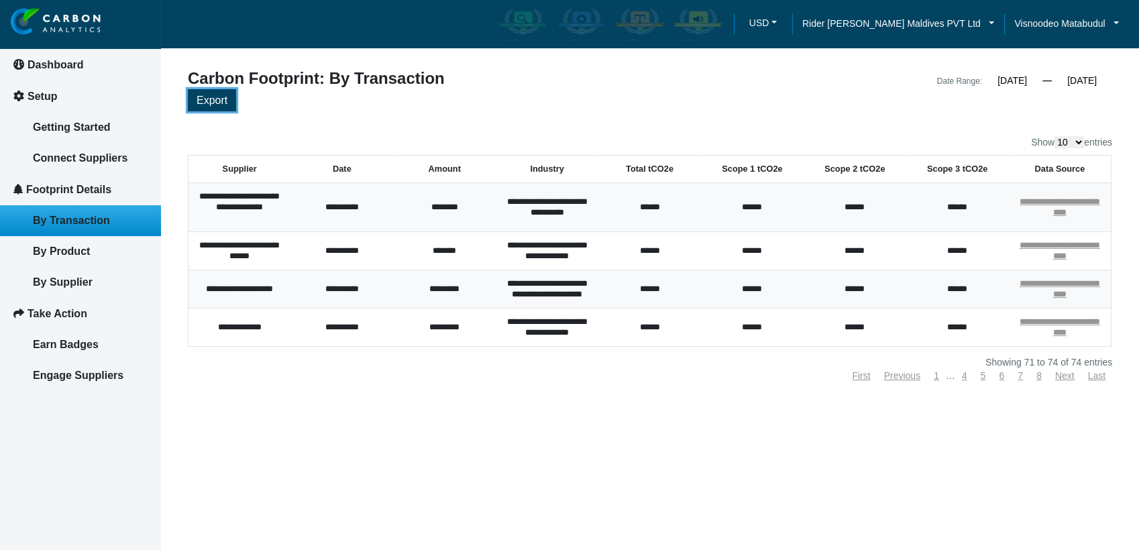
click at [208, 97] on span "Export" at bounding box center [211, 100] width 31 height 11
click at [617, 359] on div "**********" at bounding box center [650, 258] width 924 height 244
